Goal: Task Accomplishment & Management: Use online tool/utility

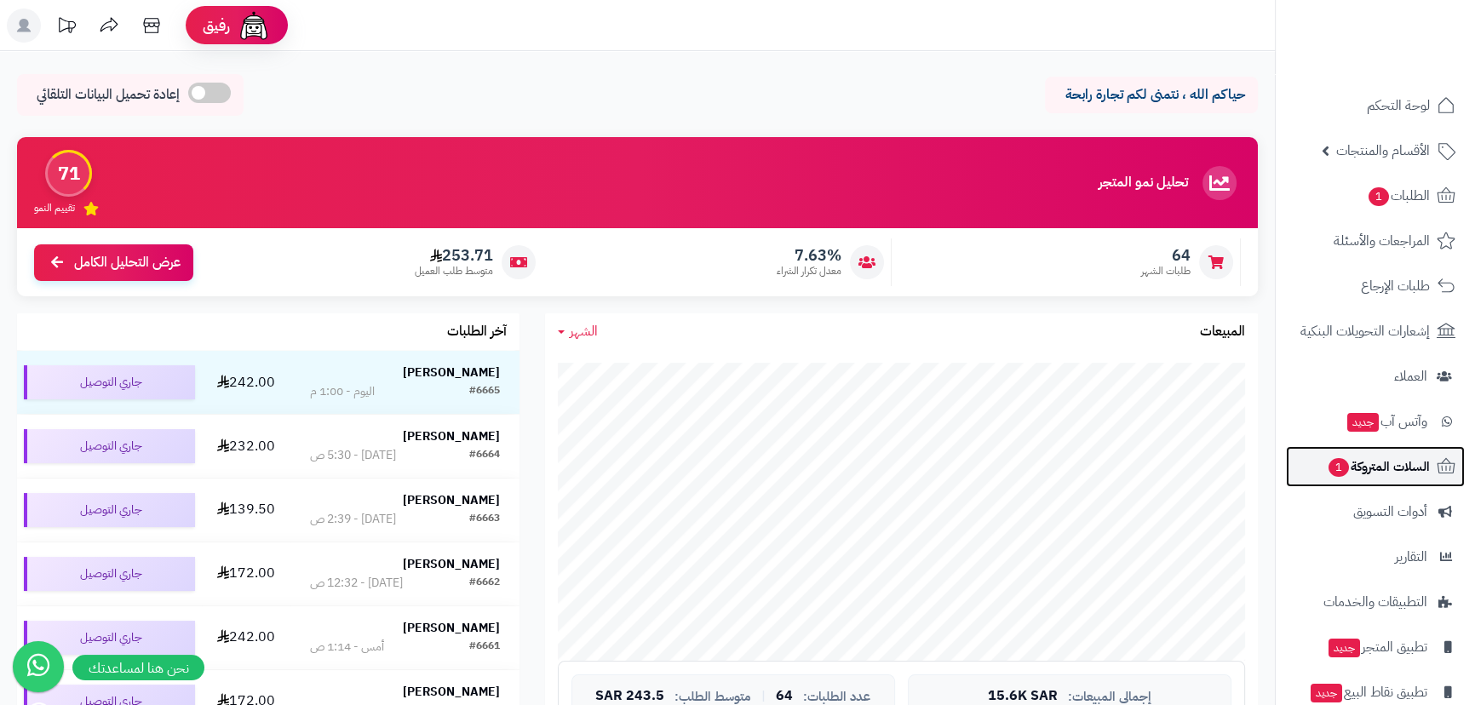
drag, startPoint x: 1388, startPoint y: 462, endPoint x: 1386, endPoint y: 470, distance: 8.9
click at [1388, 462] on span "السلات المتروكة 1" at bounding box center [1378, 467] width 103 height 24
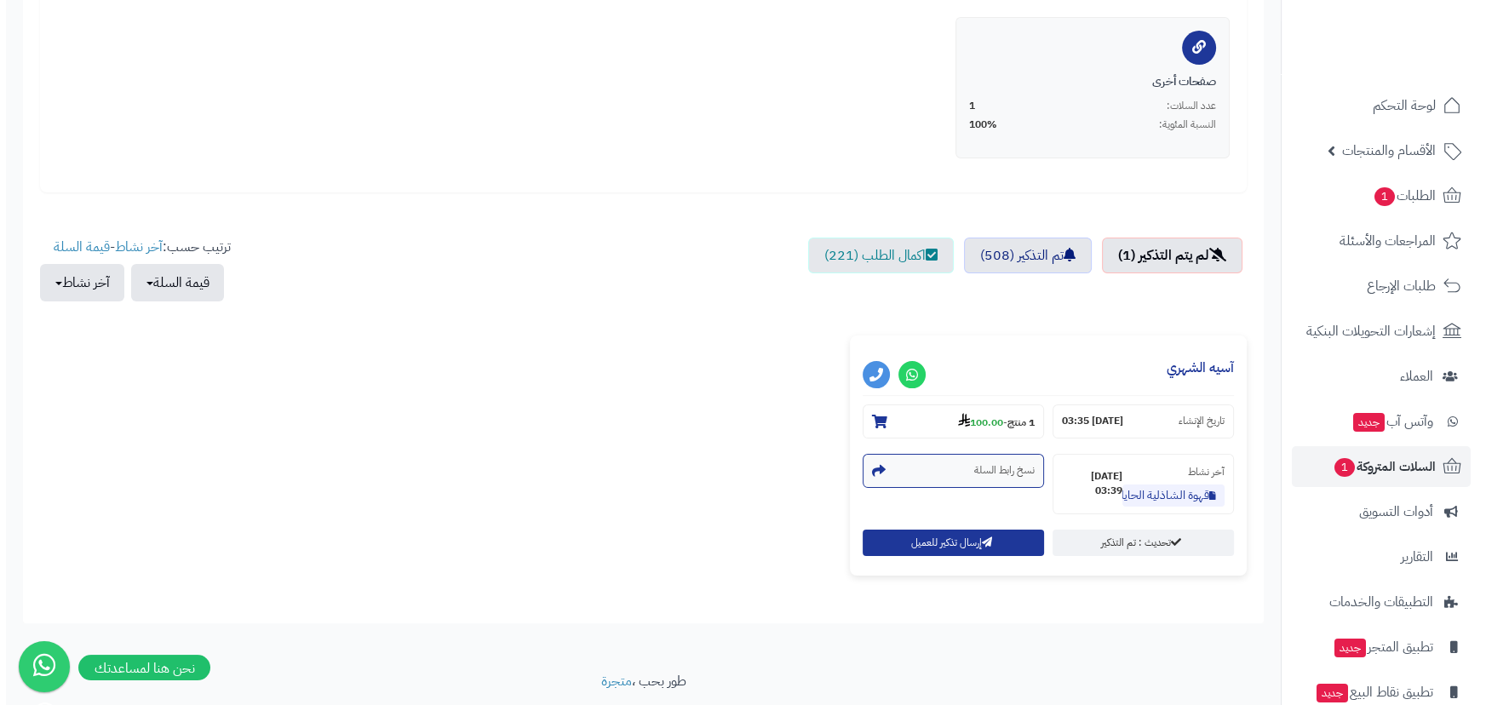
scroll to position [387, 0]
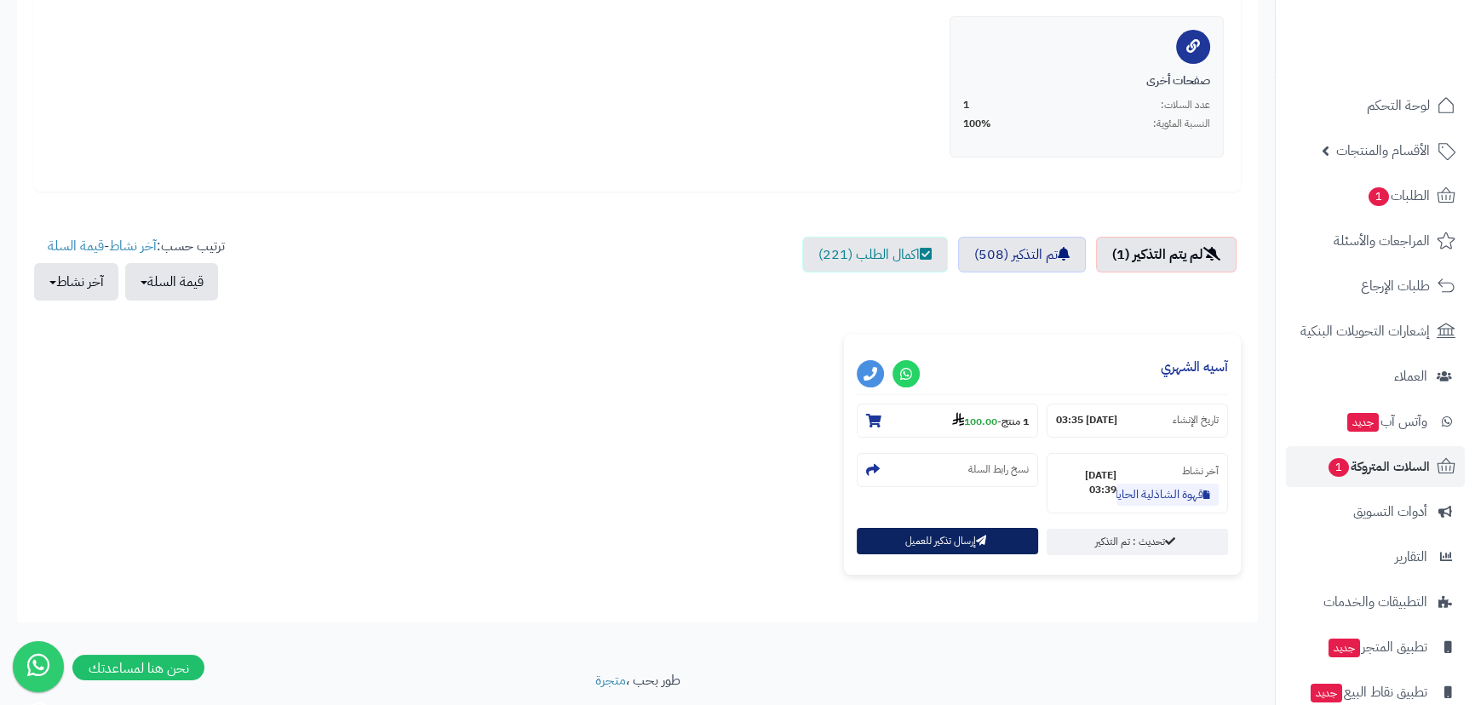
click at [934, 530] on button "إرسال تذكير للعميل" at bounding box center [947, 541] width 181 height 26
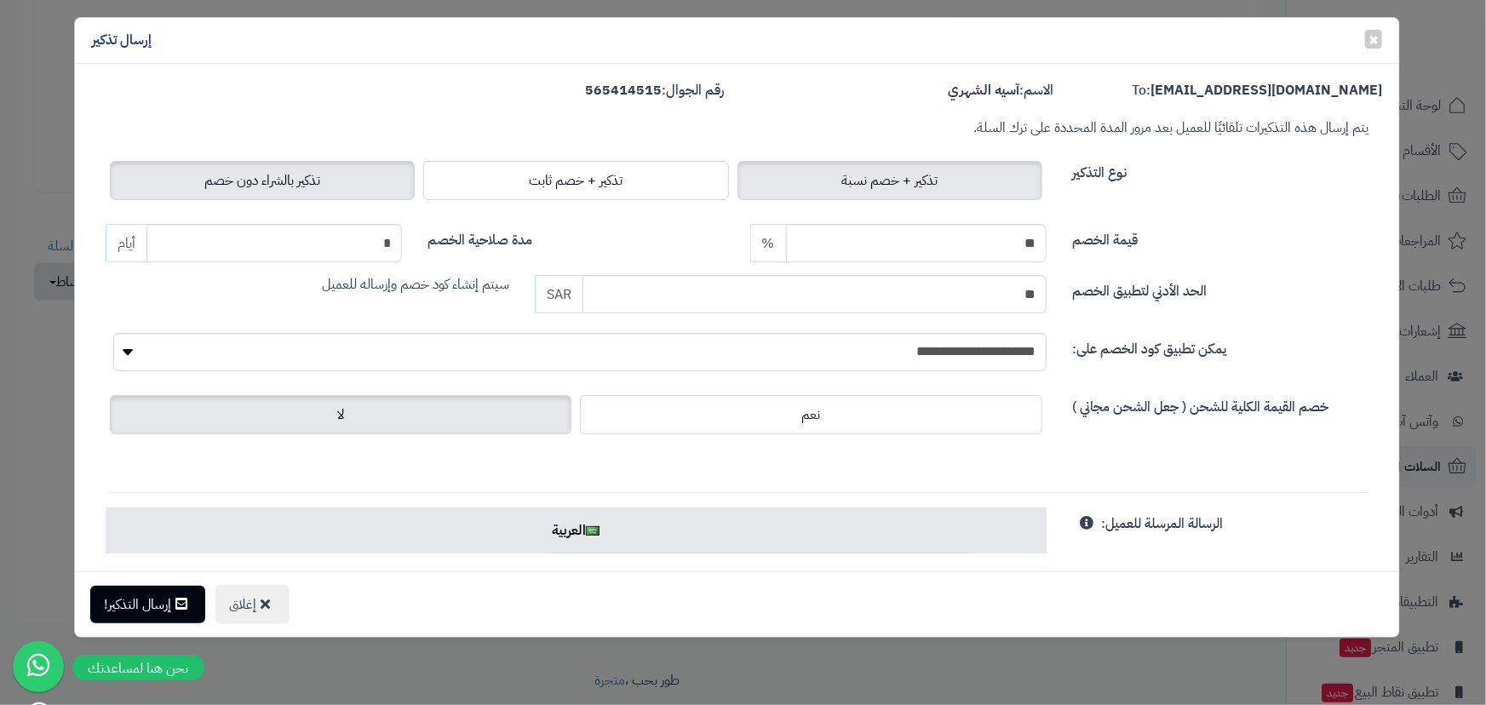
click at [320, 185] on span "تذكير بالشراء دون خصم" at bounding box center [262, 180] width 116 height 20
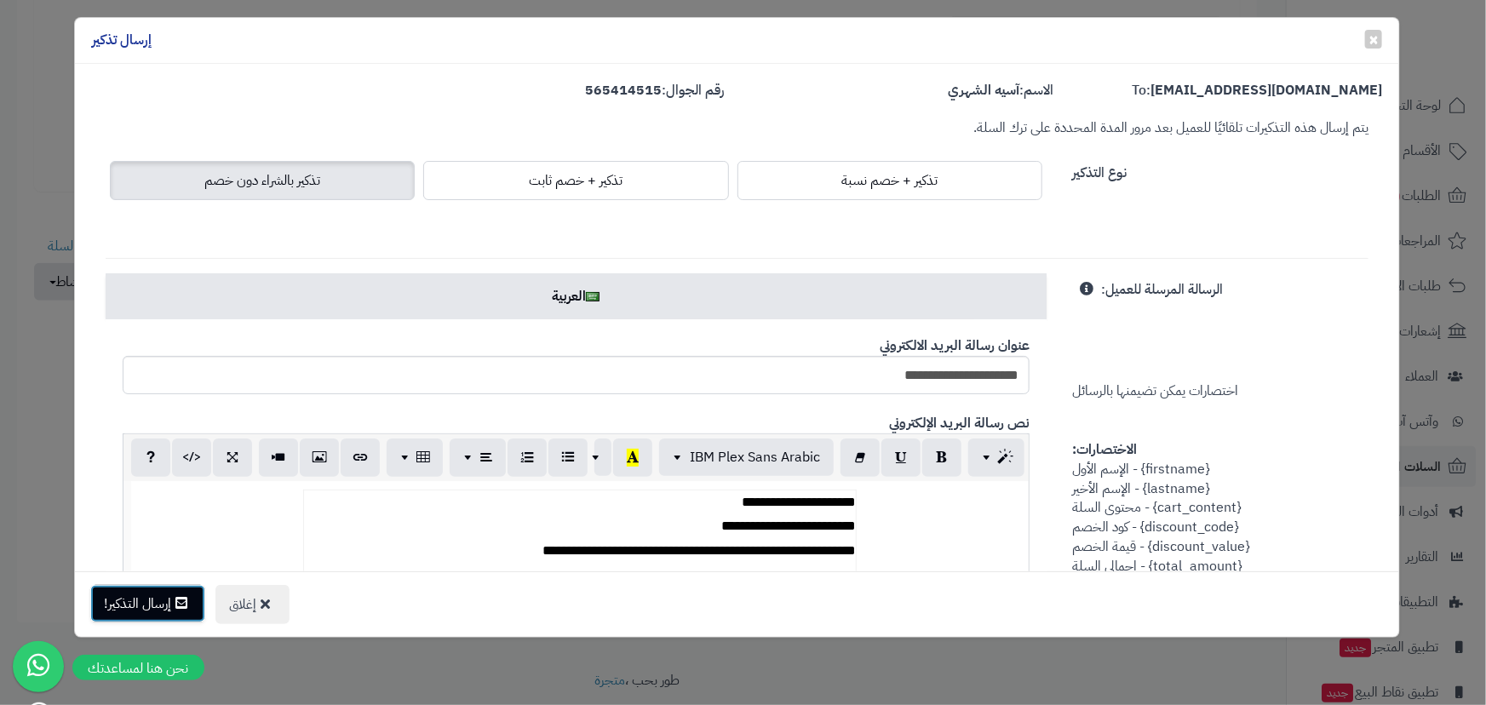
click at [158, 600] on button "إرسال التذكير!" at bounding box center [147, 603] width 115 height 37
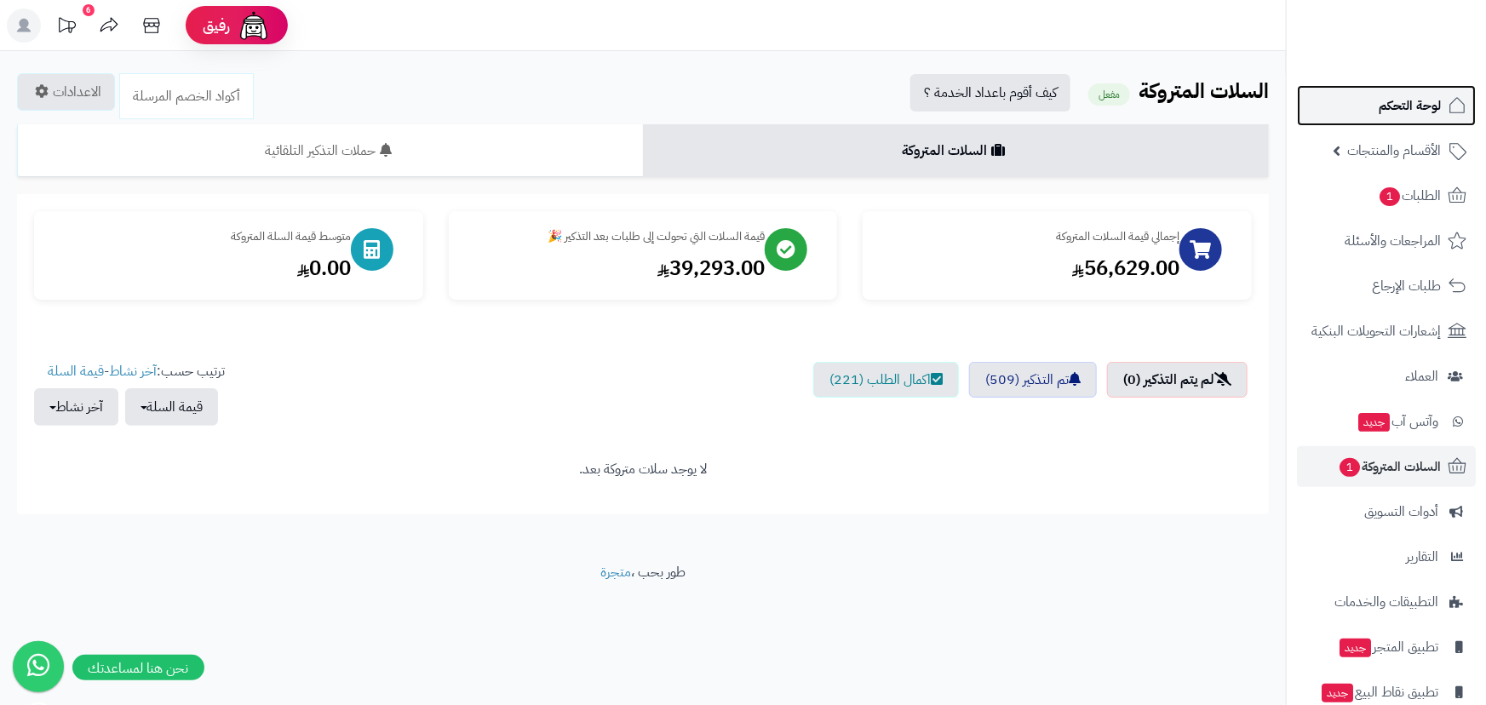
click at [1396, 112] on span "لوحة التحكم" at bounding box center [1410, 106] width 62 height 24
